Goal: Find contact information: Find contact information

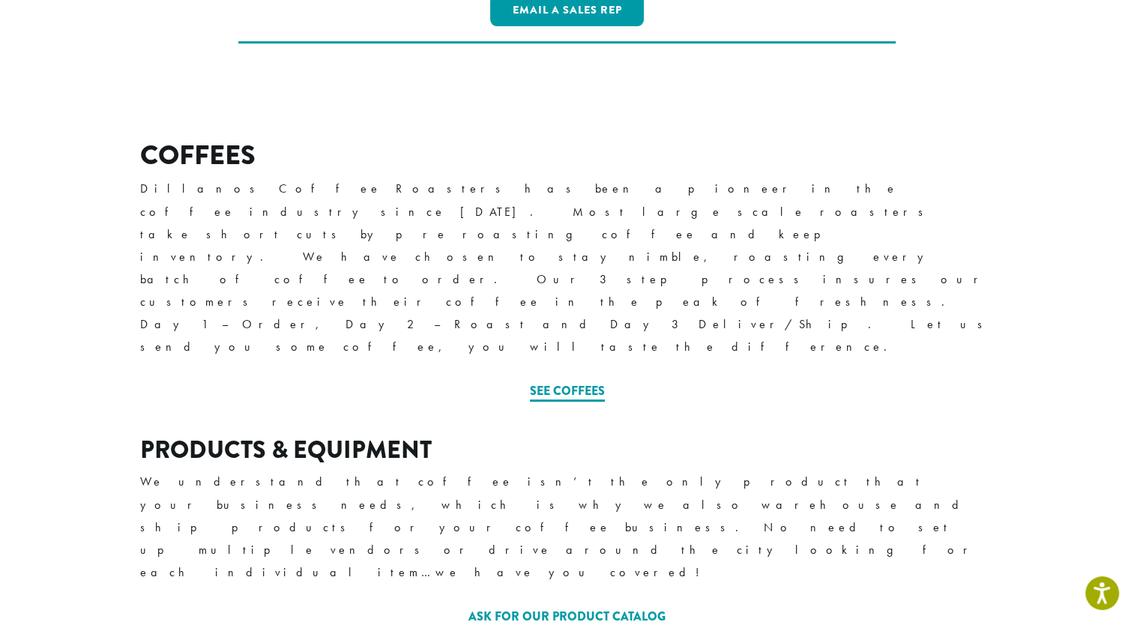
scroll to position [472, 0]
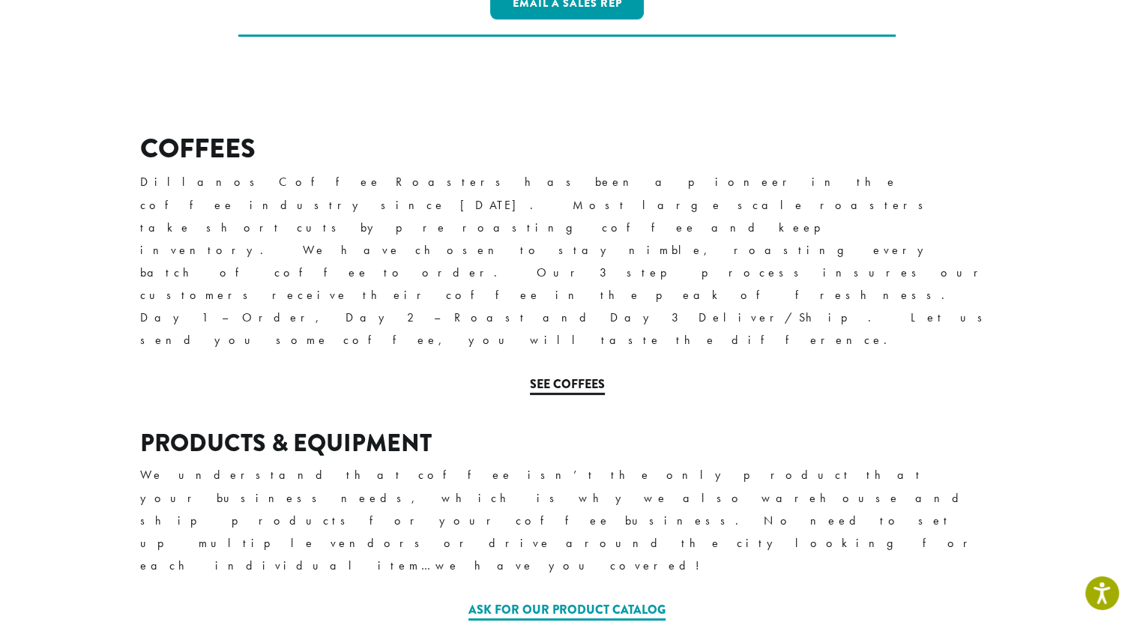
click at [584, 376] on link "See Coffees" at bounding box center [567, 385] width 75 height 19
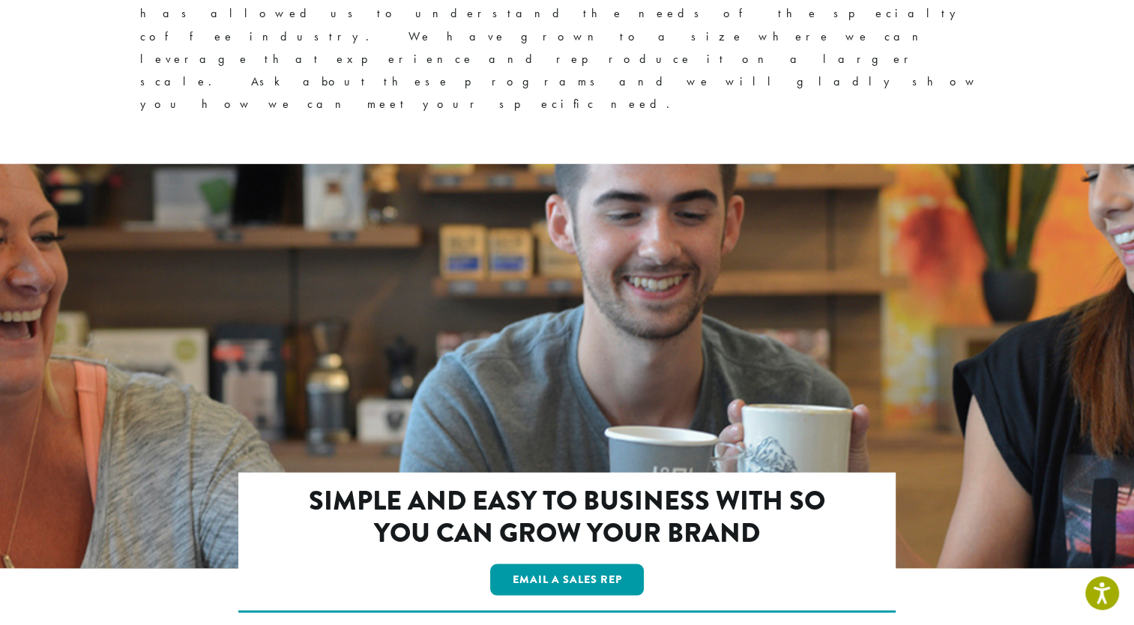
scroll to position [2550, 0]
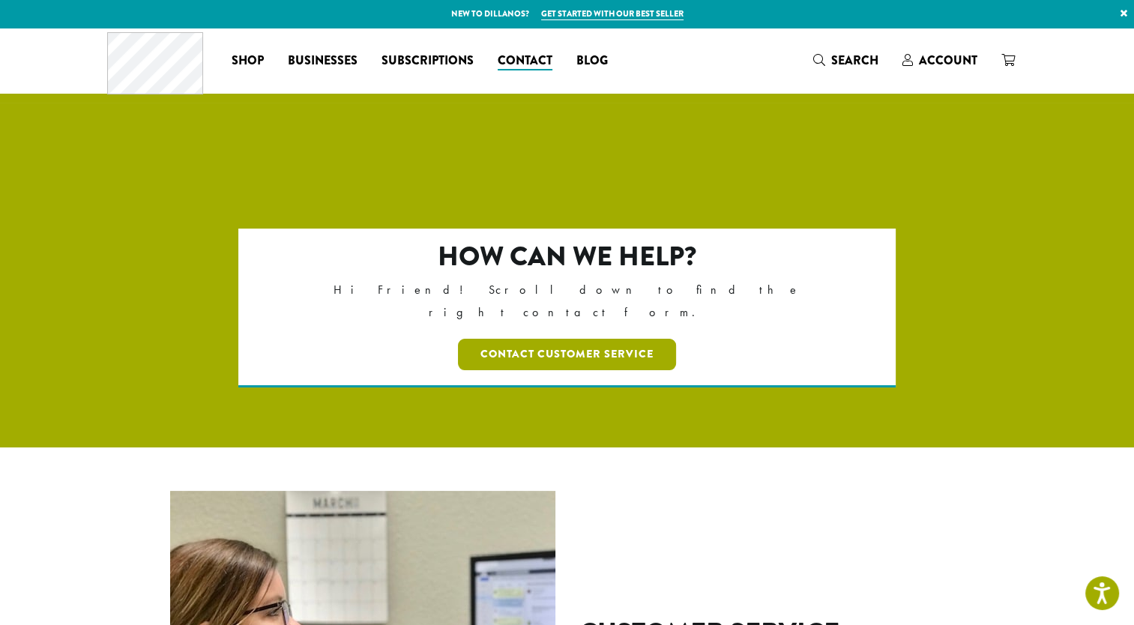
click at [541, 339] on link "Contact Customer Service" at bounding box center [567, 354] width 218 height 31
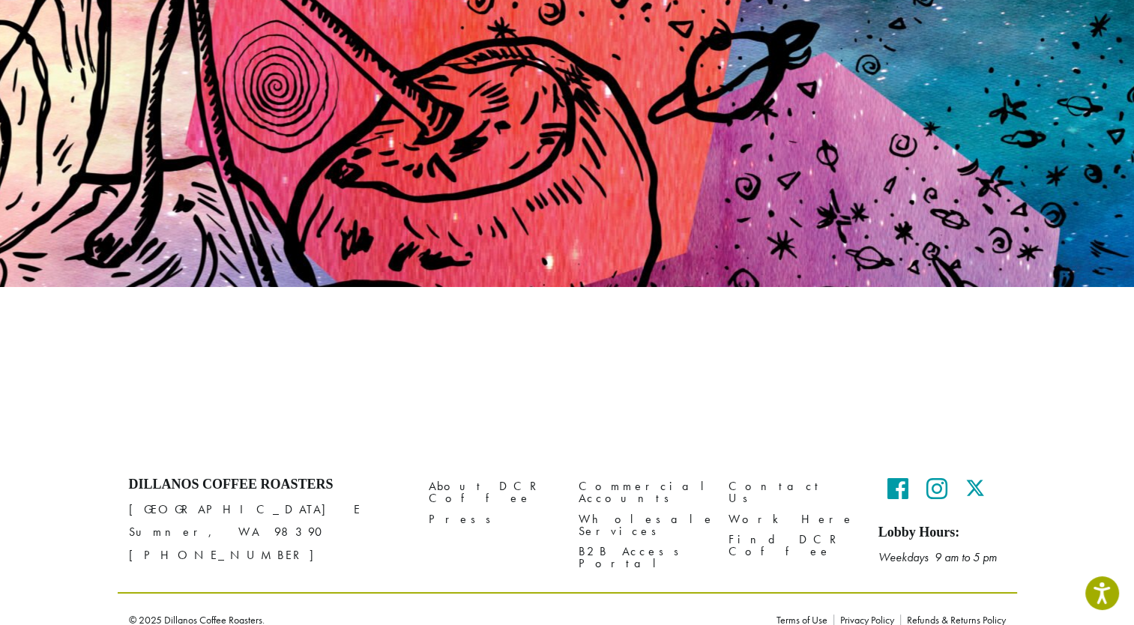
scroll to position [145, 0]
